Goal: Task Accomplishment & Management: Complete application form

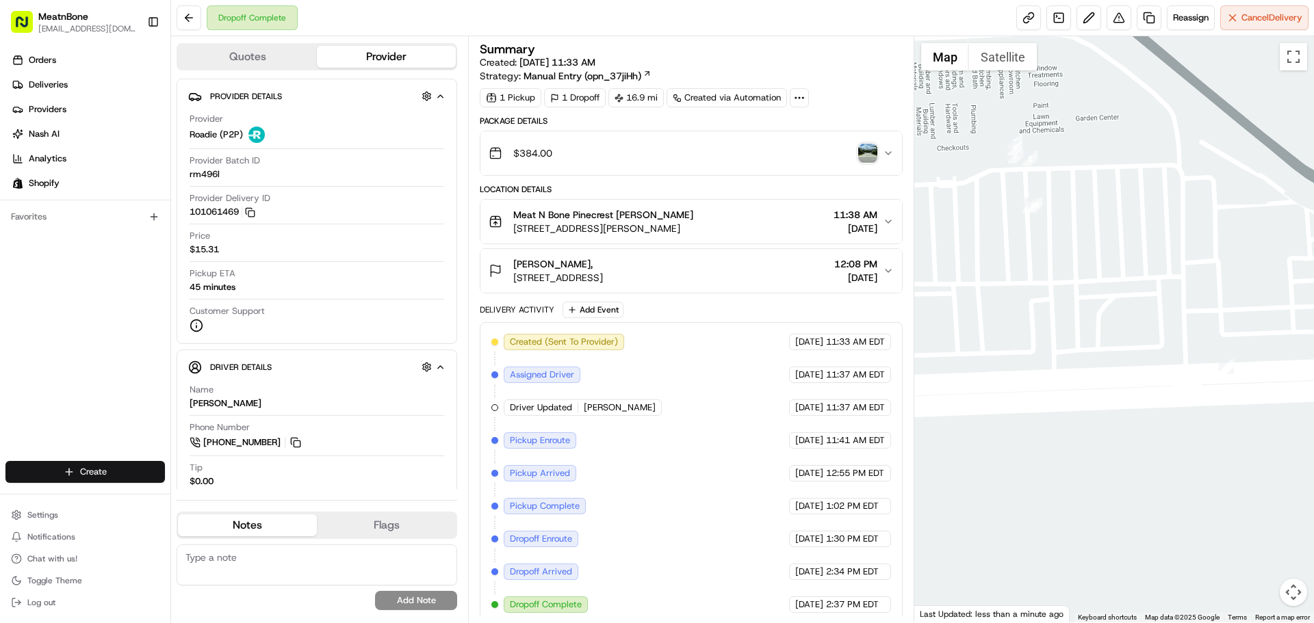
click at [62, 472] on html "MeatnBone [EMAIL_ADDRESS][DOMAIN_NAME] Toggle Sidebar Orders Deliveries Provide…" at bounding box center [657, 311] width 1314 height 623
click at [244, 502] on link "Delivery" at bounding box center [247, 497] width 153 height 25
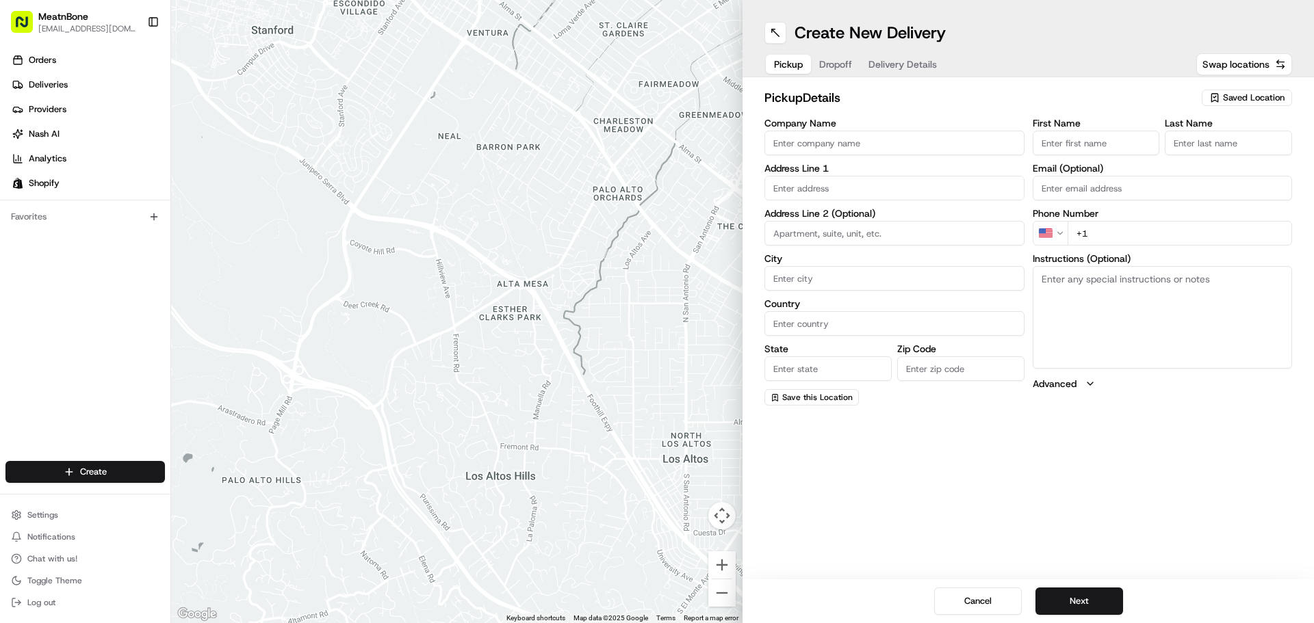
click at [1241, 92] on span "Saved Location" at bounding box center [1254, 98] width 62 height 12
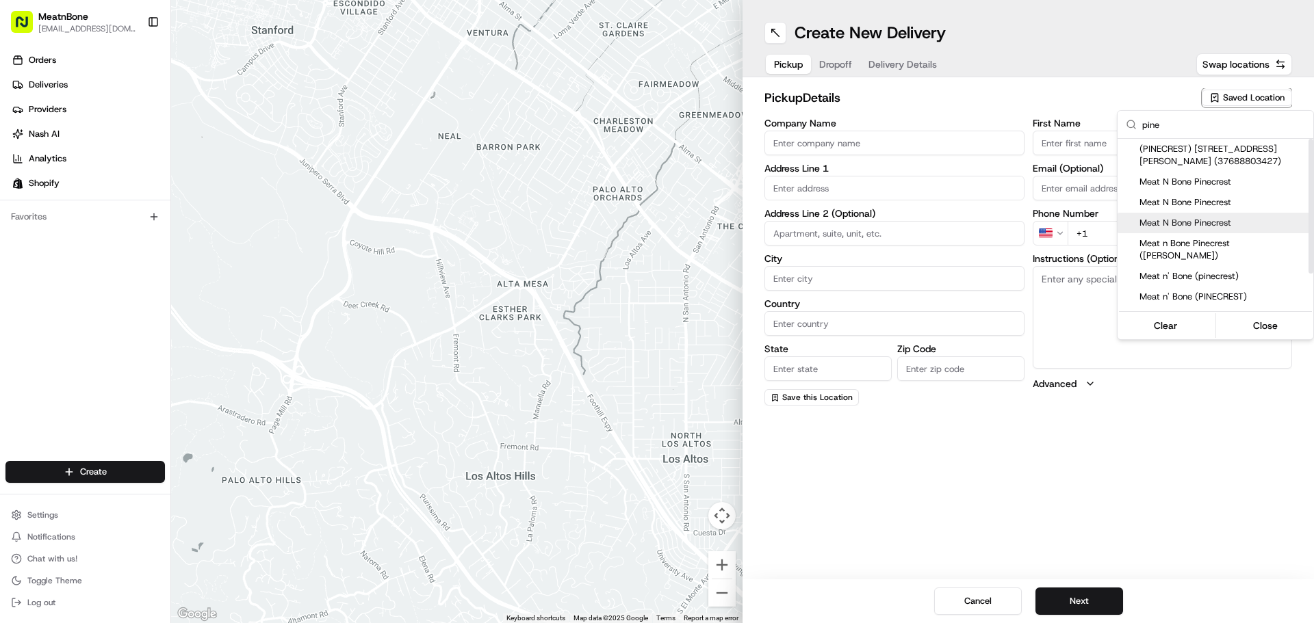
type input "pine"
drag, startPoint x: 1230, startPoint y: 220, endPoint x: 1179, endPoint y: 211, distance: 51.5
click at [1226, 221] on span "Meat N Bone Pinecrest" at bounding box center [1223, 223] width 168 height 12
type input "Meat N Bone Pinecrest"
type input "[STREET_ADDRESS][PERSON_NAME]"
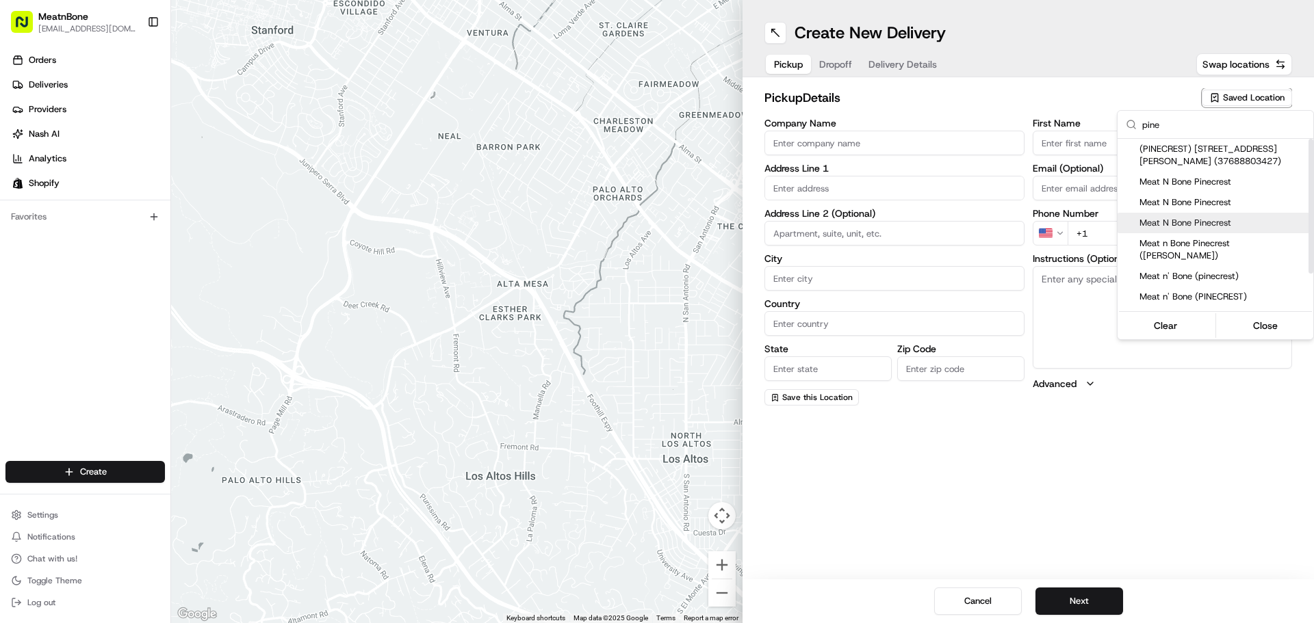
type input "[GEOGRAPHIC_DATA]"
type input "US"
type input "FL"
type input "33156"
type input "[PERSON_NAME]"
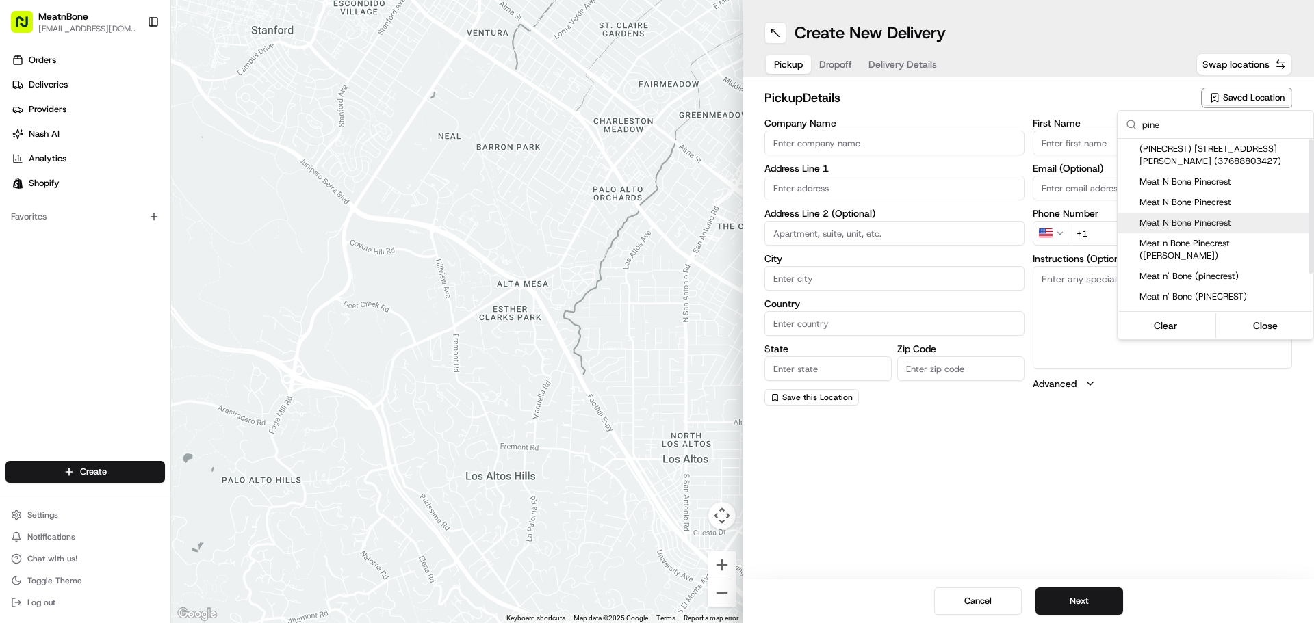
type input "[PERSON_NAME]"
type input "[PHONE_NUMBER]"
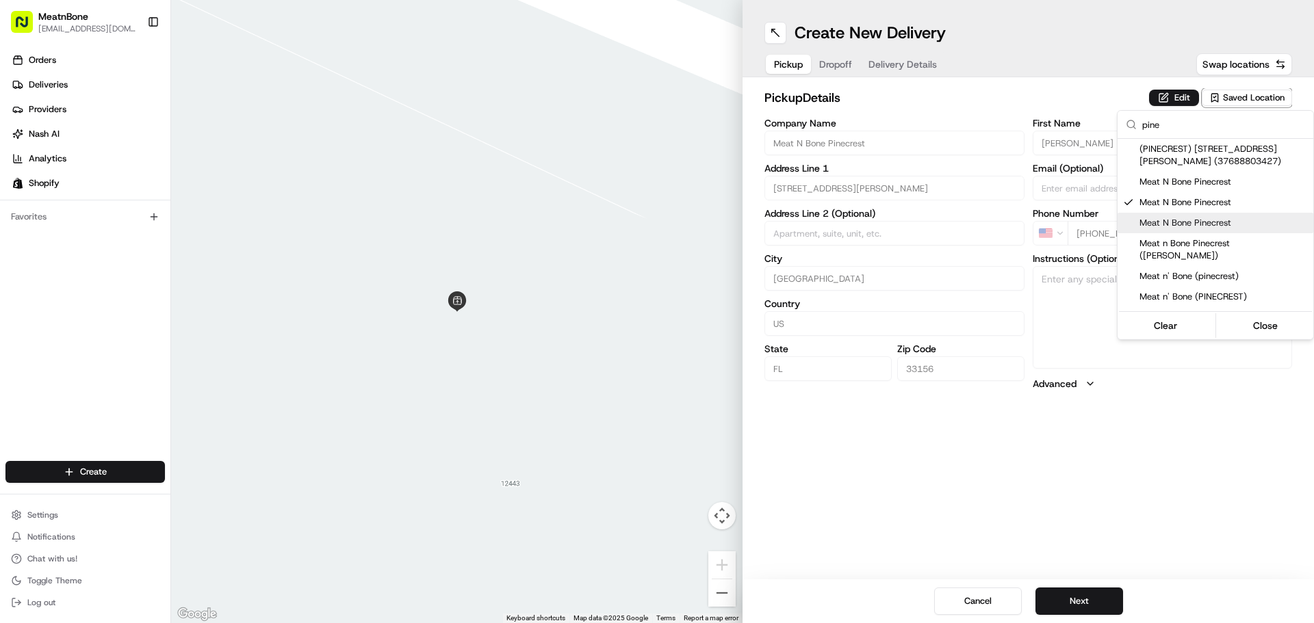
click at [827, 68] on html "MeatnBone [EMAIL_ADDRESS][DOMAIN_NAME] Toggle Sidebar Orders Deliveries Provide…" at bounding box center [657, 311] width 1314 height 623
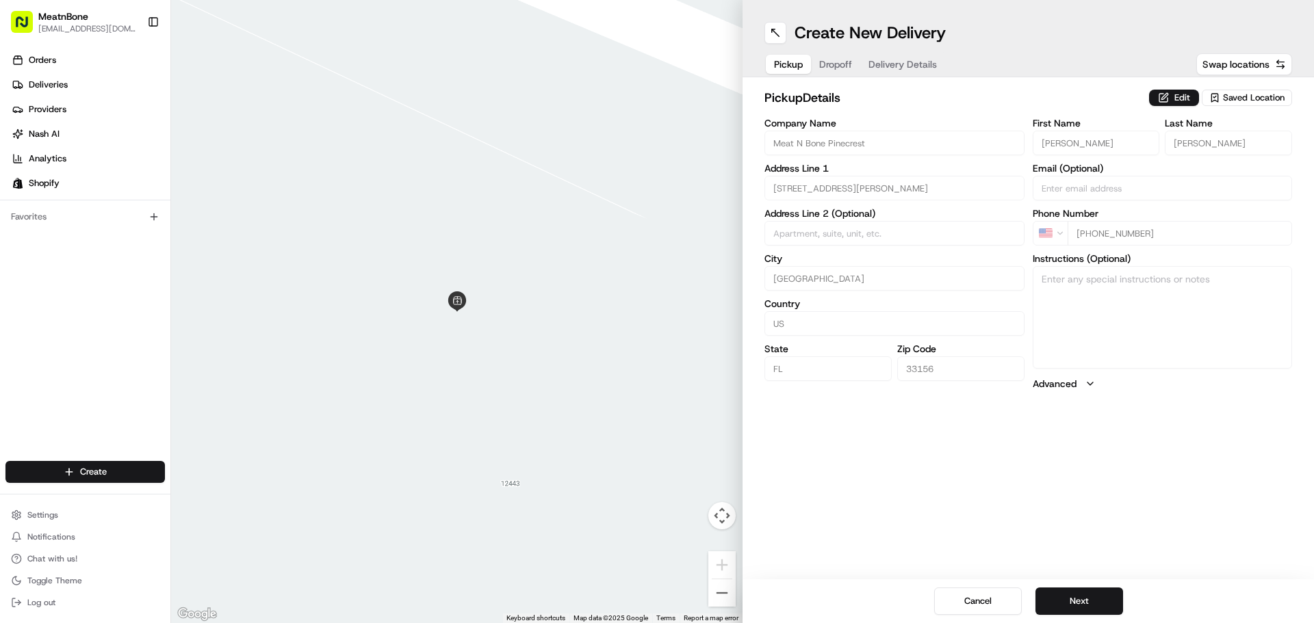
click at [821, 66] on div "Pickup Dropoff Delivery Details" at bounding box center [855, 64] width 182 height 25
click at [769, 191] on input "text" at bounding box center [894, 188] width 260 height 25
paste input "[PERSON_NAME], [STREET_ADDRESS][US_STATE], 3054310620"
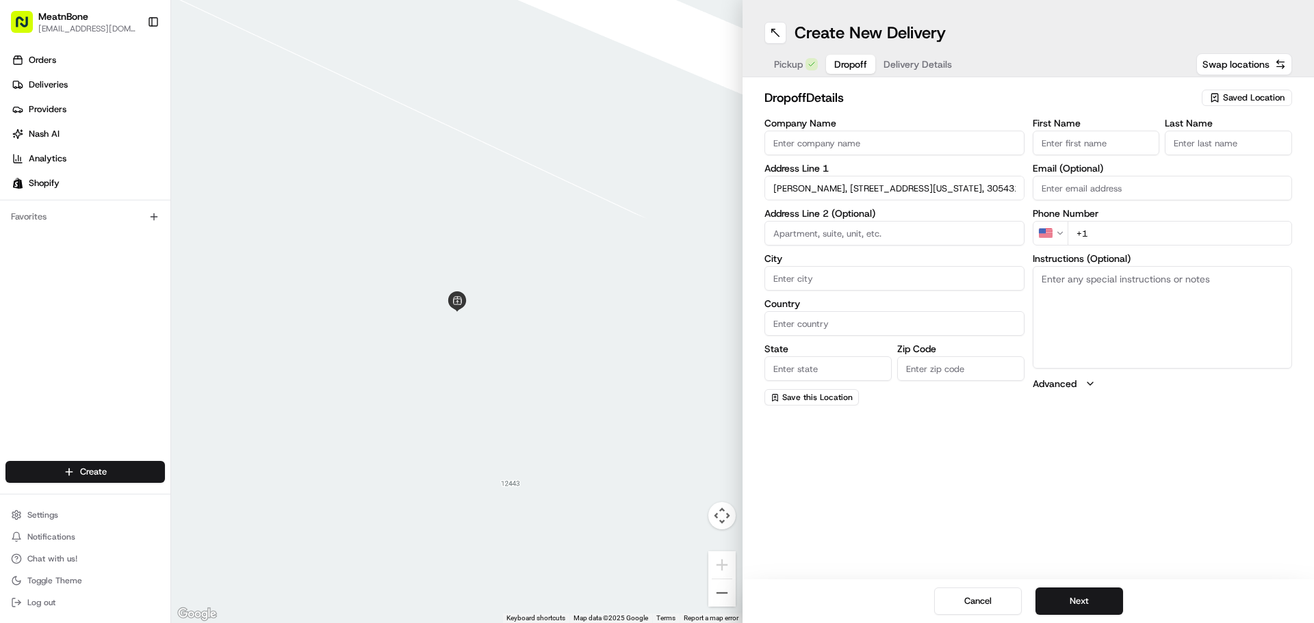
scroll to position [0, 134]
drag, startPoint x: 958, startPoint y: 186, endPoint x: 1159, endPoint y: 200, distance: 201.0
click at [1260, 181] on div "Company Name Address Line [GEOGRAPHIC_DATA][PERSON_NAME][STREET_ADDRESS][US_STA…" at bounding box center [1028, 261] width 528 height 287
type input "[PERSON_NAME], [STREET_ADDRESS][US_STATE],"
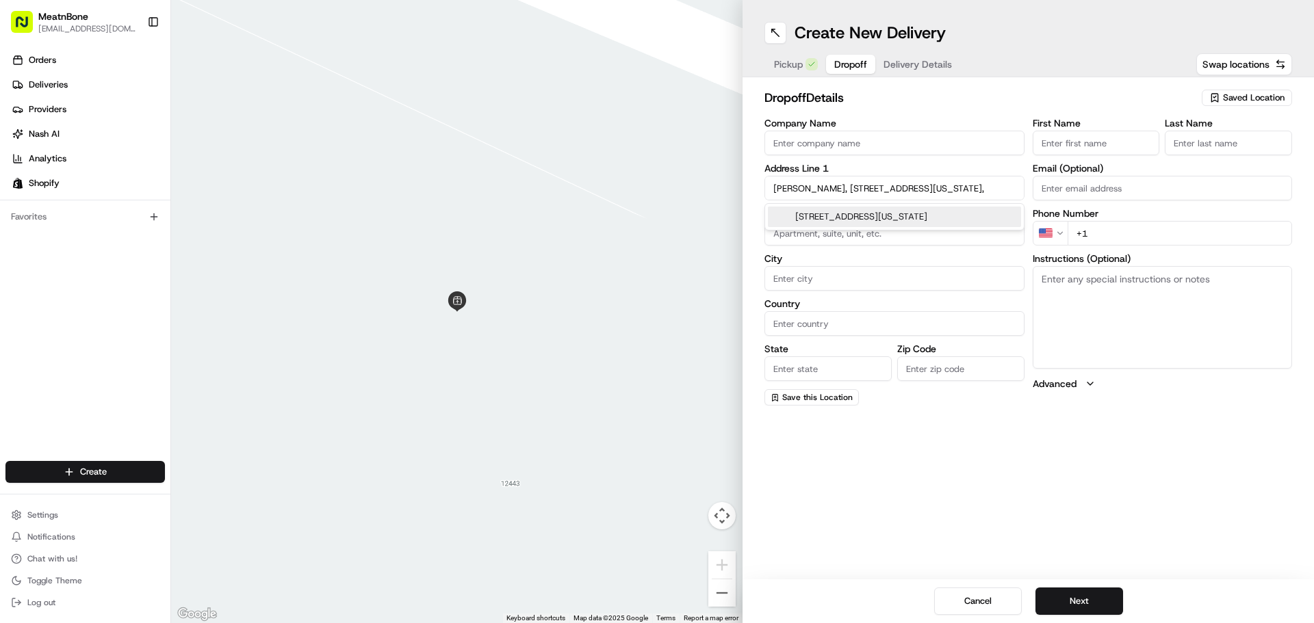
click at [1100, 238] on input "+1" at bounding box center [1180, 233] width 225 height 25
paste input "[PHONE_NUMBER]"
type input "[PHONE_NUMBER]"
drag, startPoint x: 850, startPoint y: 188, endPoint x: 797, endPoint y: 197, distance: 53.4
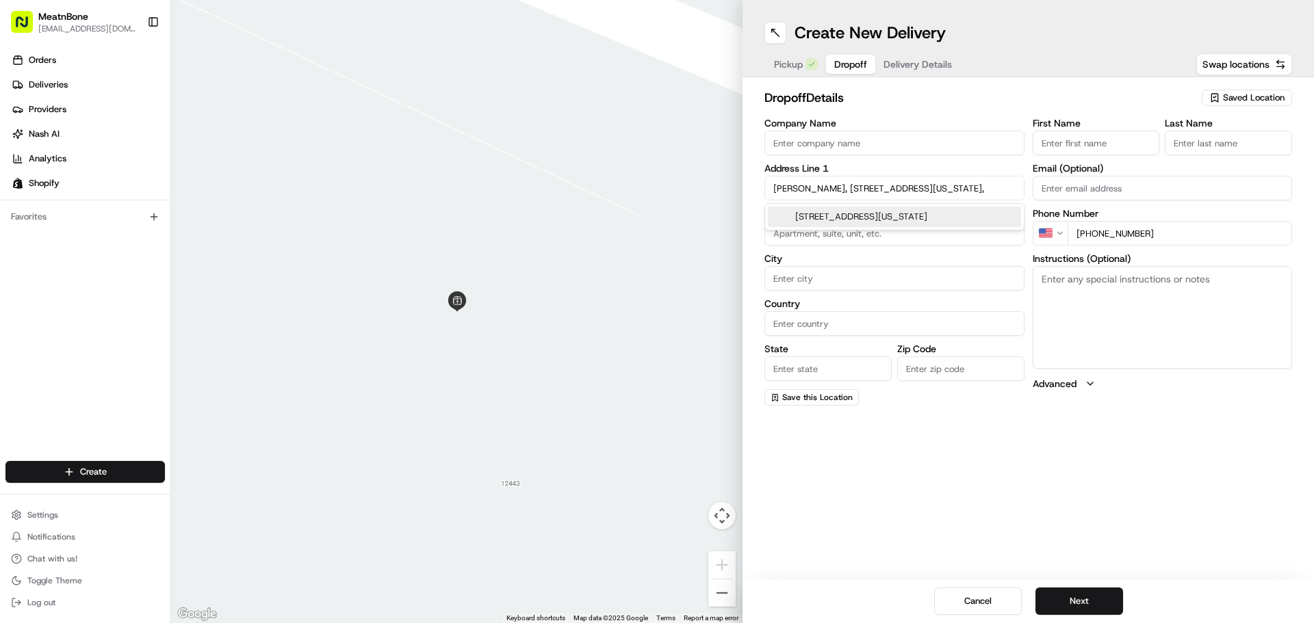
click at [651, 197] on div "← Move left → Move right ↑ Move up ↓ Move down + Zoom in - Zoom out Home Jump l…" at bounding box center [742, 311] width 1143 height 623
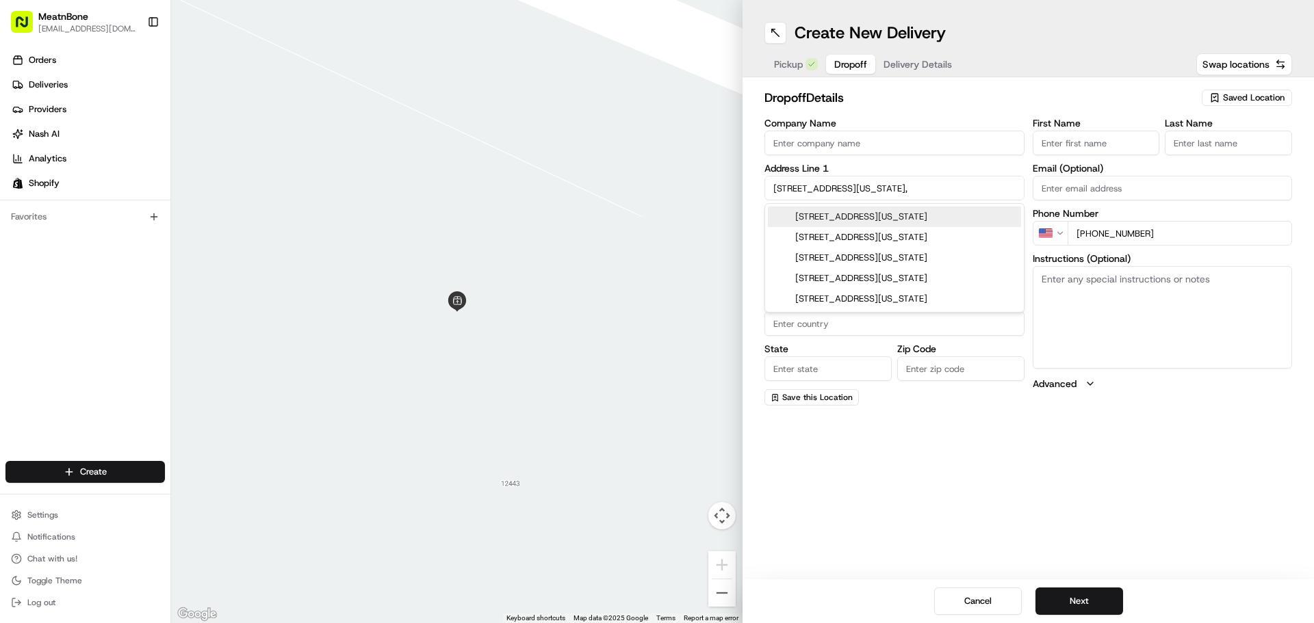
type input "[STREET_ADDRESS][US_STATE],"
click at [768, 144] on input "Company Name" at bounding box center [894, 143] width 260 height 25
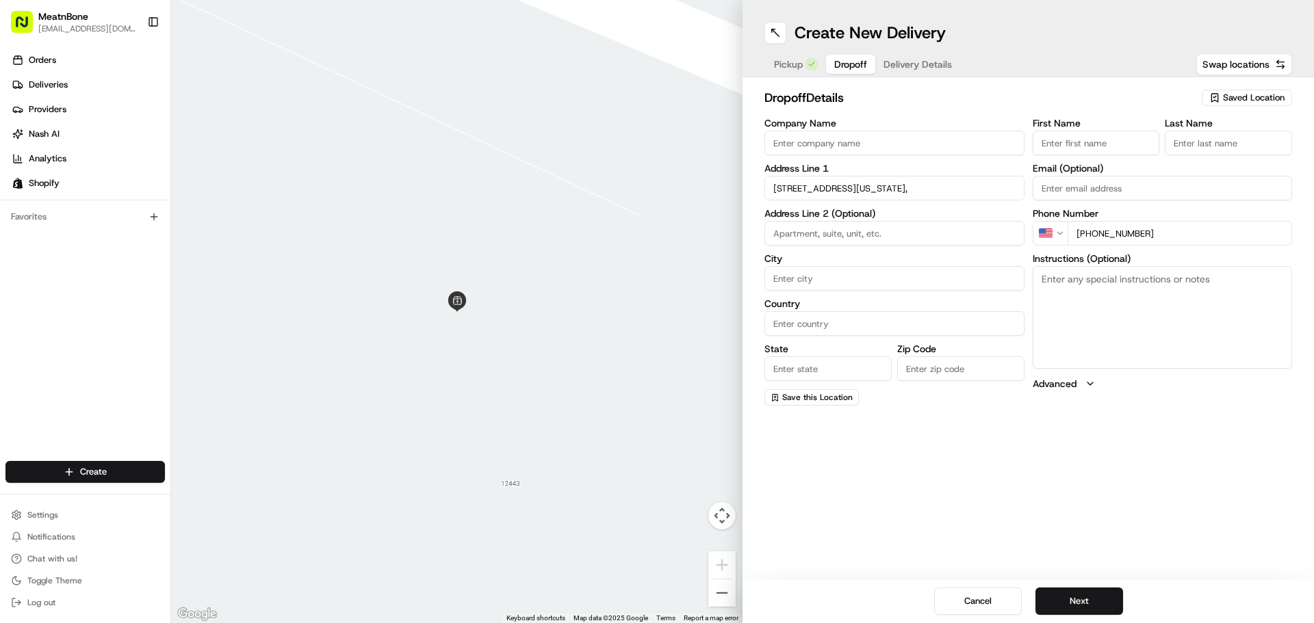
paste input "[PERSON_NAME],"
type input "[PERSON_NAME],"
click at [795, 189] on input "[STREET_ADDRESS][US_STATE]," at bounding box center [894, 188] width 260 height 25
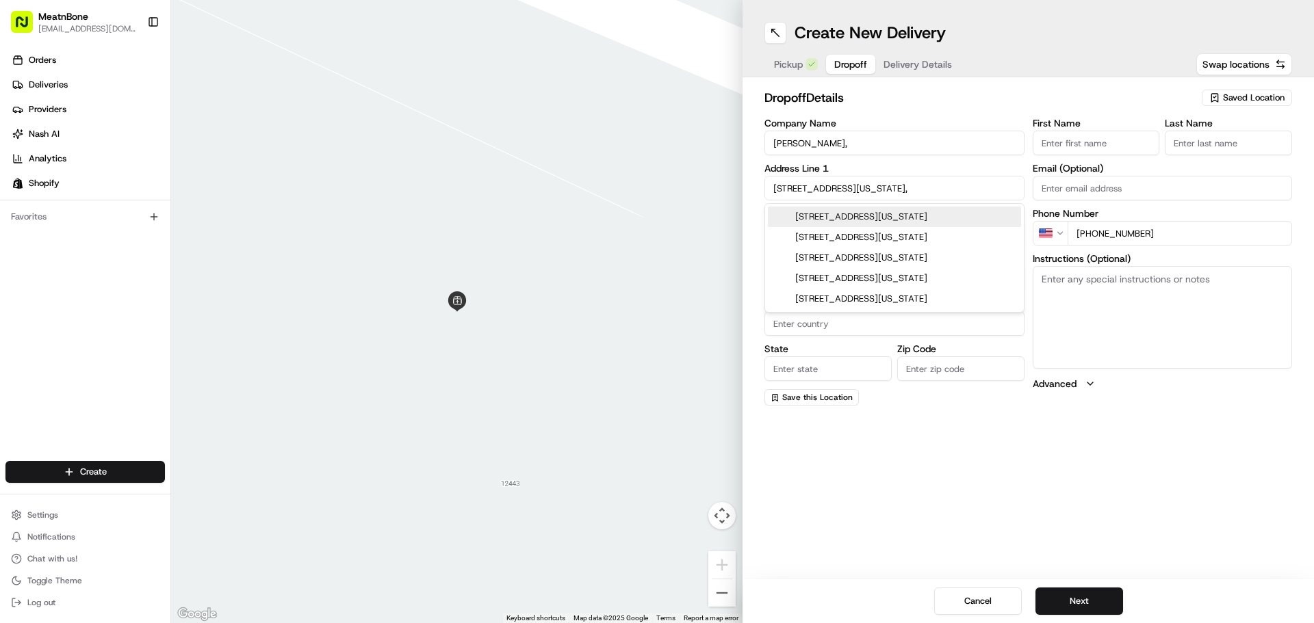
click at [820, 211] on div "[STREET_ADDRESS][US_STATE]" at bounding box center [894, 217] width 253 height 21
type input "[STREET_ADDRESS]"
type input "[GEOGRAPHIC_DATA]"
type input "FL"
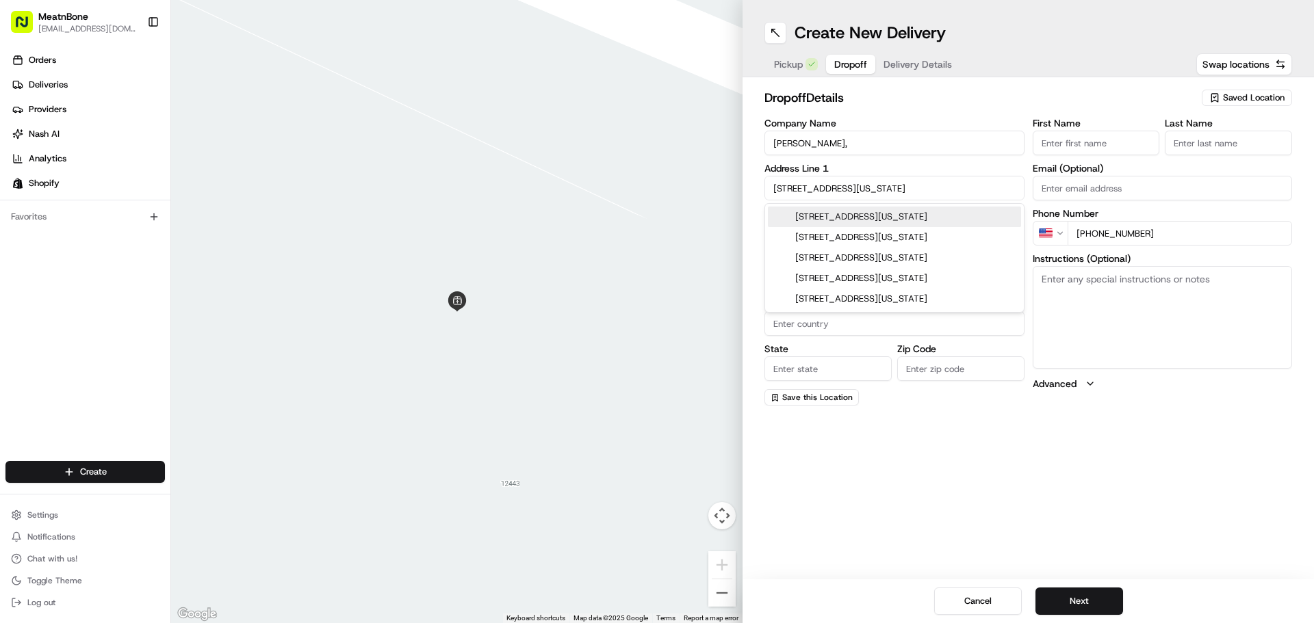
type input "33196"
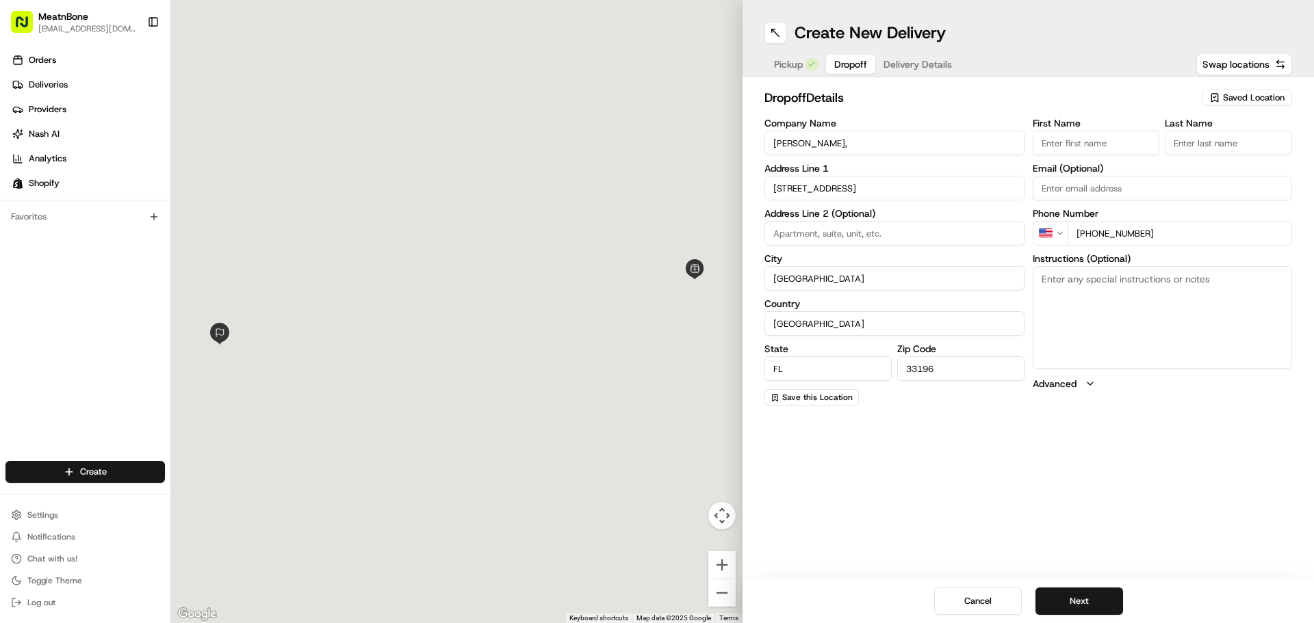
type input "[STREET_ADDRESS]"
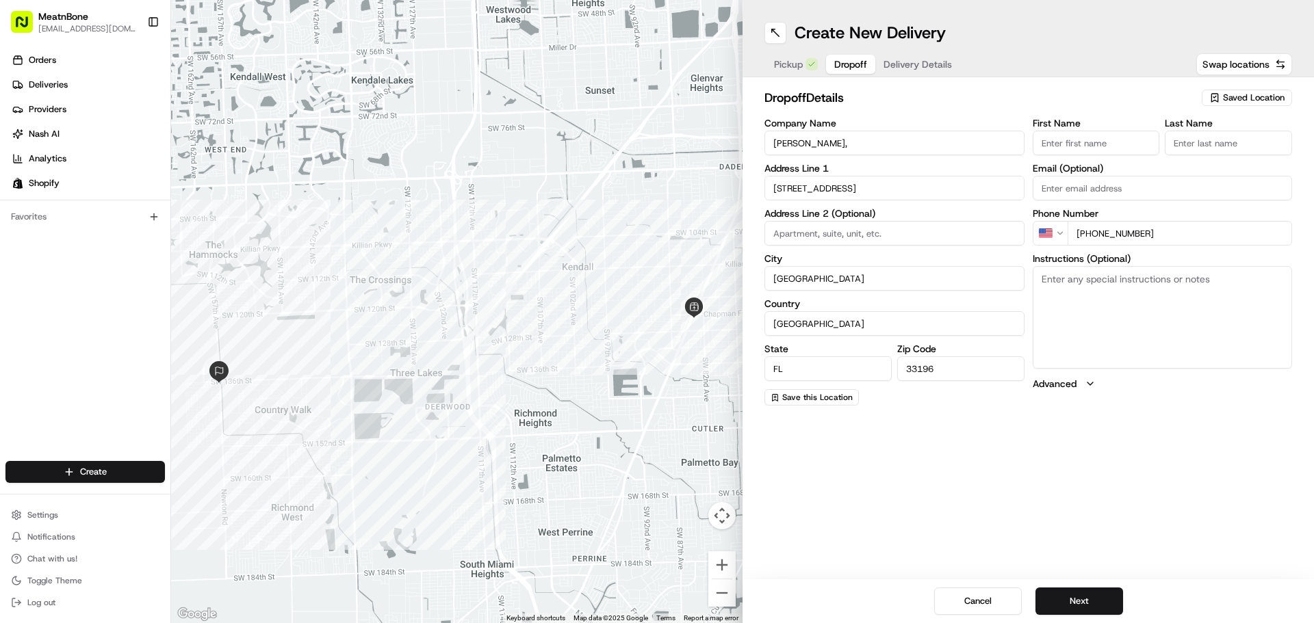
click at [1087, 304] on textarea "Instructions (Optional)" at bounding box center [1163, 317] width 260 height 103
type textarea "contact the customer upon arrival"
click at [1105, 602] on button "Next" at bounding box center [1079, 601] width 88 height 27
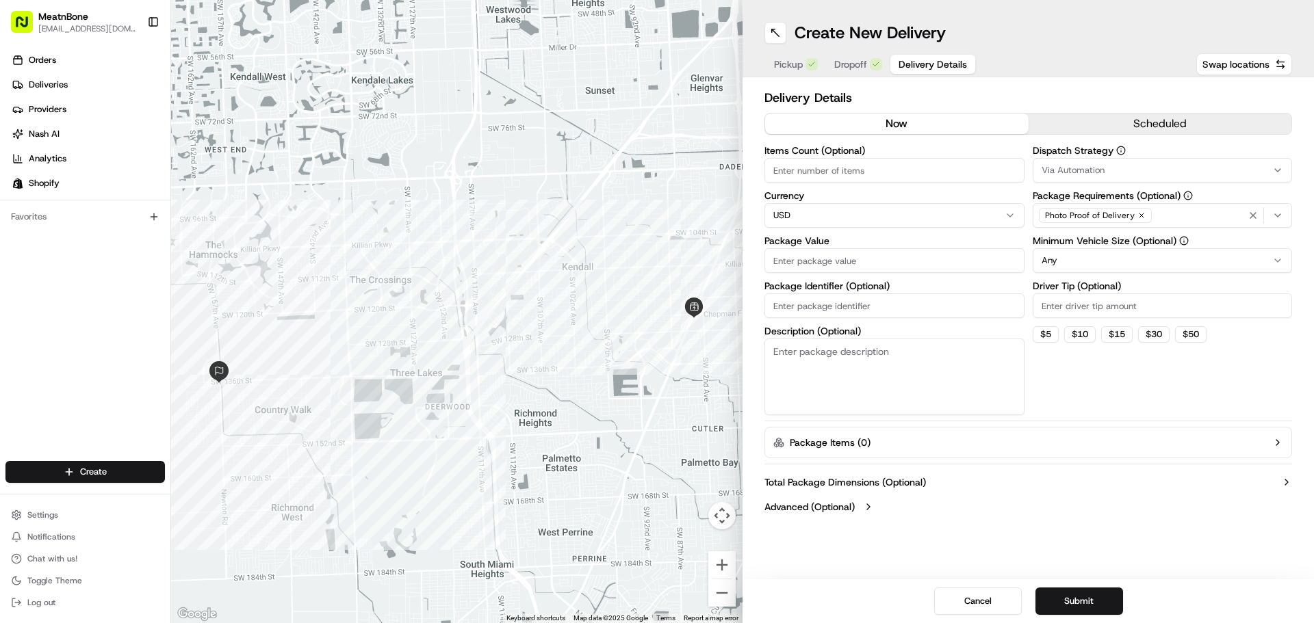
click at [795, 174] on input "Items Count (Optional)" at bounding box center [894, 170] width 260 height 25
click at [880, 161] on input "Items Count (Optional)" at bounding box center [894, 170] width 260 height 25
type input "6"
click at [825, 265] on input "Package Value" at bounding box center [894, 260] width 260 height 25
type input "240"
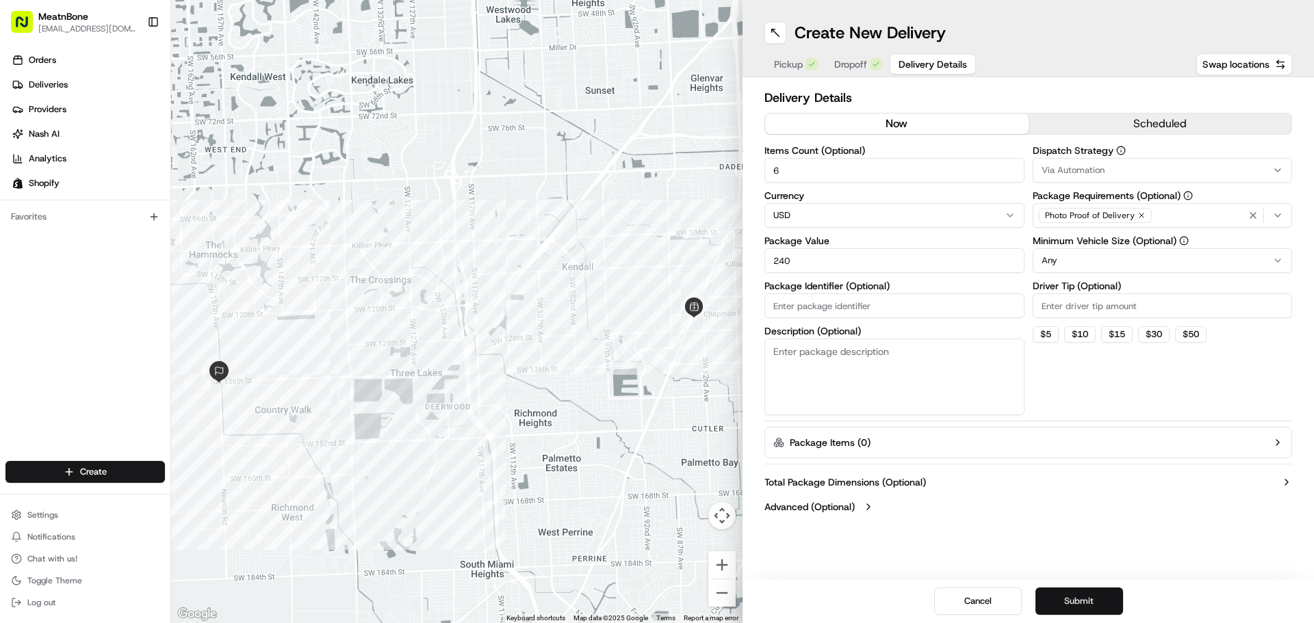
click at [1052, 591] on button "Submit" at bounding box center [1079, 601] width 88 height 27
